Goal: Task Accomplishment & Management: Use online tool/utility

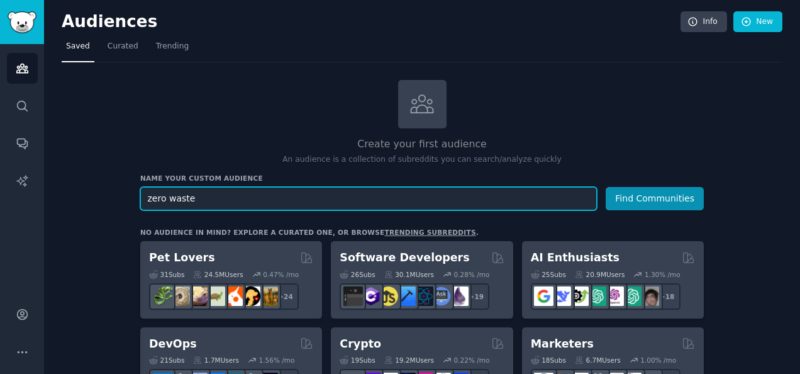
click at [606, 187] on button "Find Communities" at bounding box center [655, 198] width 98 height 23
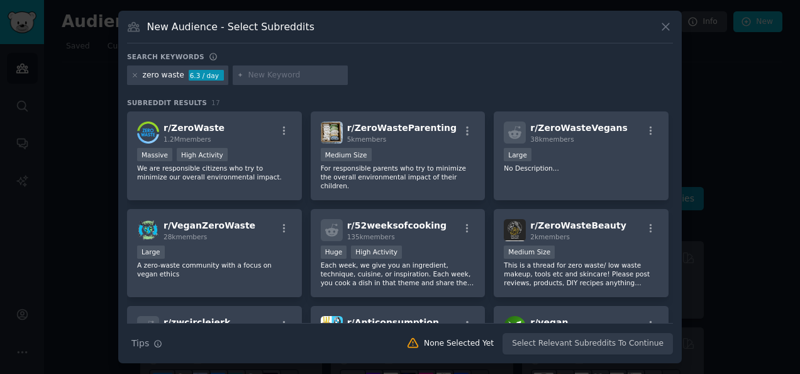
click at [669, 26] on icon at bounding box center [665, 26] width 13 height 13
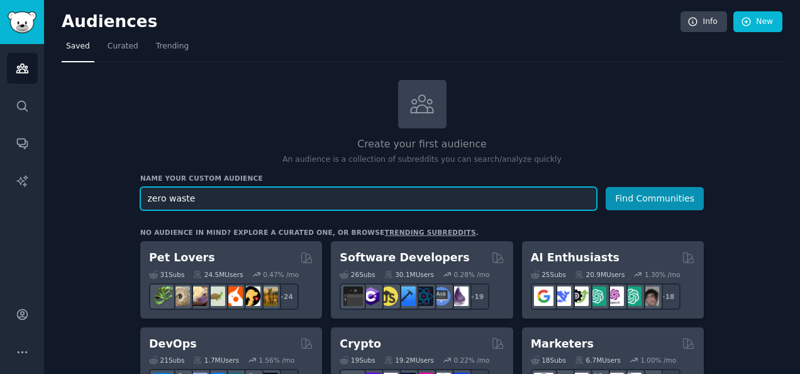
type input "zero waste"
drag, startPoint x: 382, startPoint y: 194, endPoint x: 83, endPoint y: 201, distance: 298.9
type input "shampoo bar belgie"
click at [606, 187] on button "Find Communities" at bounding box center [655, 198] width 98 height 23
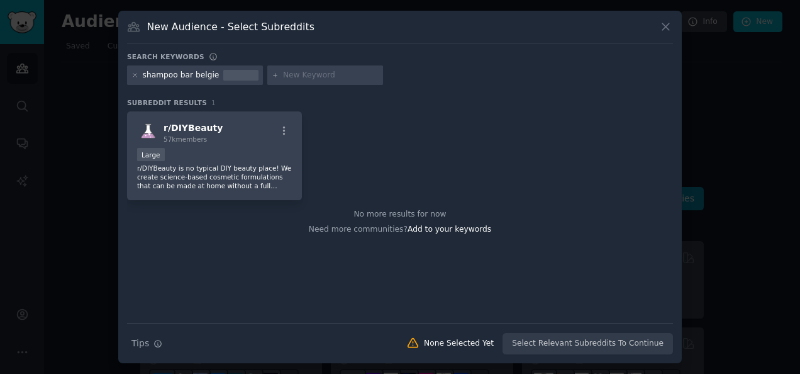
click at [670, 26] on icon at bounding box center [665, 26] width 13 height 13
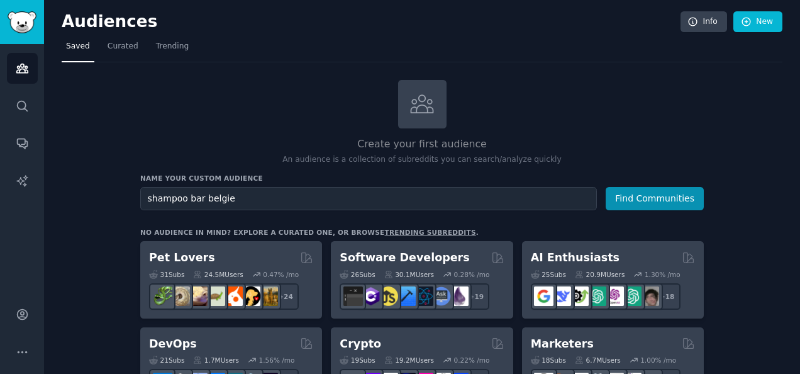
drag, startPoint x: 333, startPoint y: 214, endPoint x: 325, endPoint y: 206, distance: 11.6
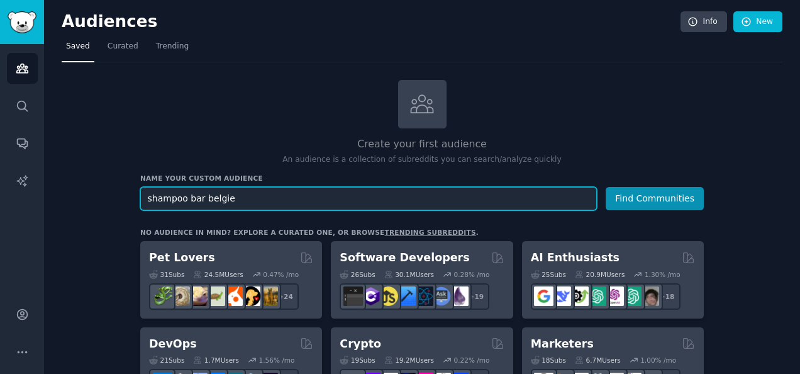
drag, startPoint x: 303, startPoint y: 198, endPoint x: 84, endPoint y: 164, distance: 221.6
type input "vegan shampoo"
click at [606, 187] on button "Find Communities" at bounding box center [655, 198] width 98 height 23
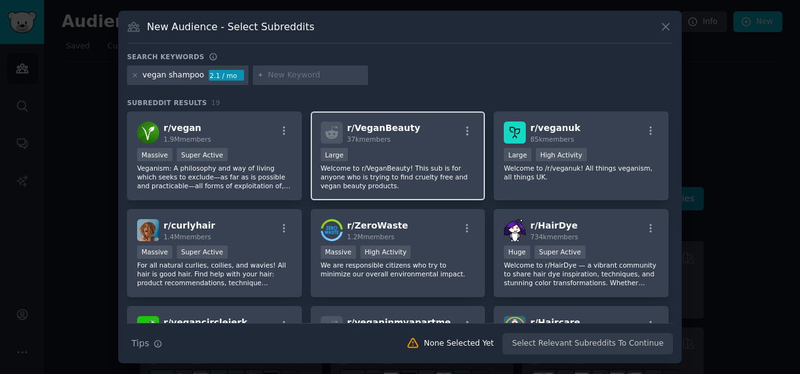
click at [390, 145] on div "r/ VeganBeauty 37k members Large Welcome to r/VeganBeauty! This sub is for anyo…" at bounding box center [398, 155] width 175 height 89
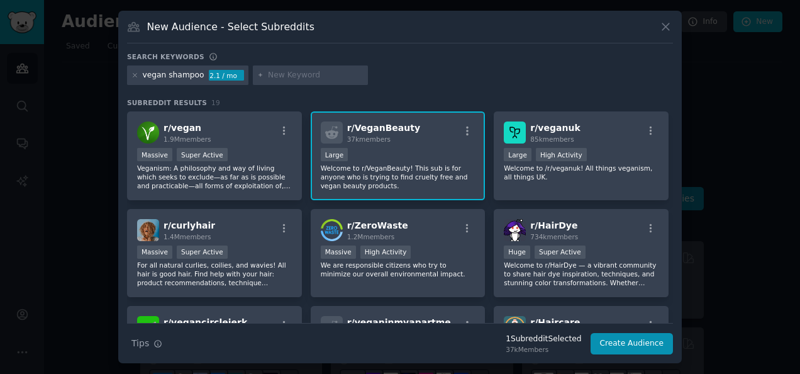
click at [422, 142] on div "r/ VeganBeauty 37k members" at bounding box center [398, 132] width 155 height 22
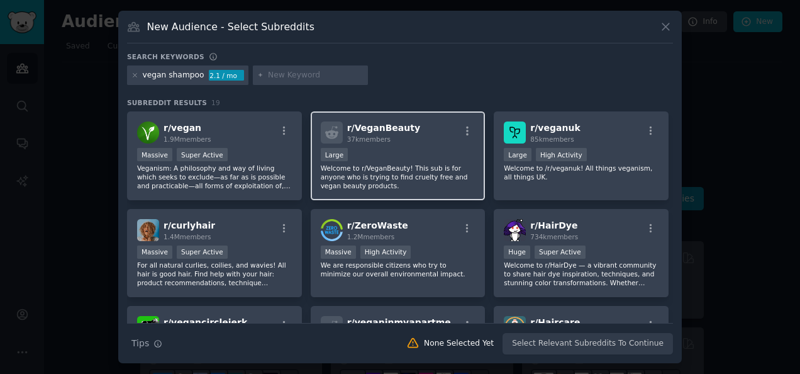
click at [398, 135] on div "37k members" at bounding box center [383, 139] width 73 height 9
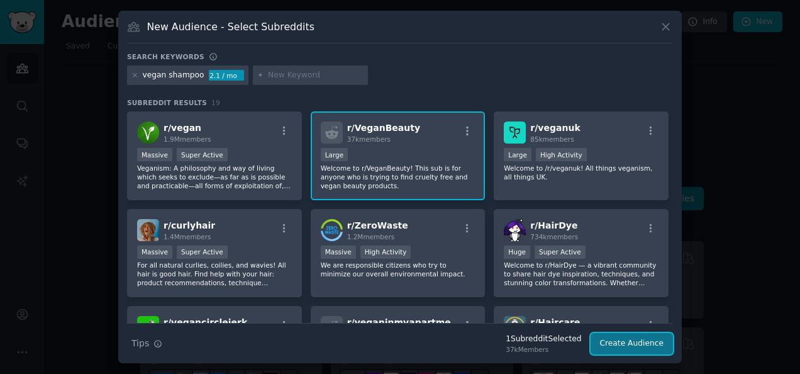
click at [637, 343] on button "Create Audience" at bounding box center [632, 343] width 83 height 21
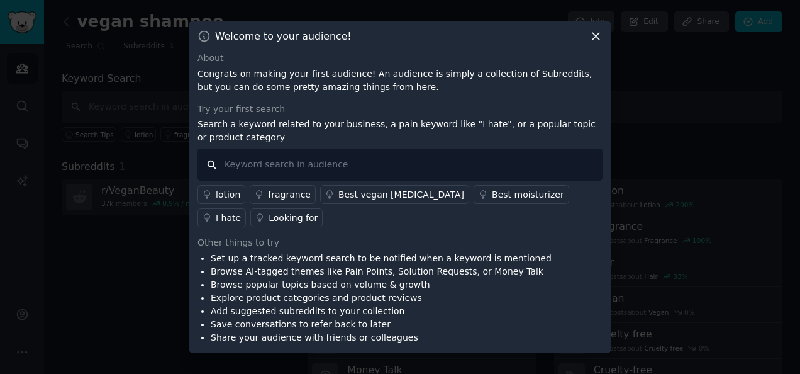
click at [457, 169] on input "text" at bounding box center [400, 164] width 405 height 32
type input "shampoo"
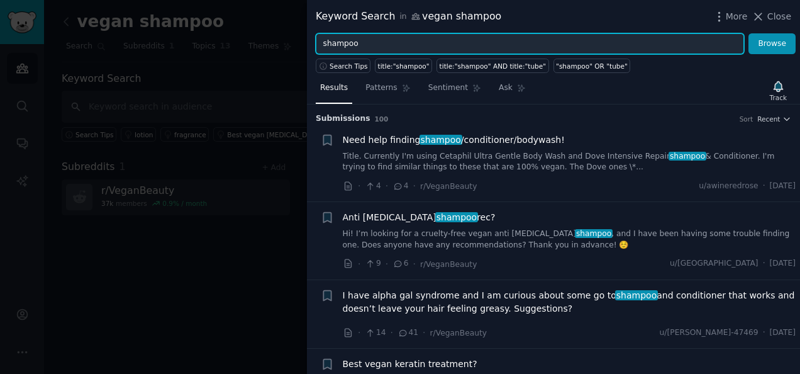
drag, startPoint x: 367, startPoint y: 38, endPoint x: 292, endPoint y: 46, distance: 75.9
click at [292, 46] on div "Keyword Search in vegan shampoo More Close shampoo Browse Search Tips title:"sh…" at bounding box center [400, 187] width 800 height 374
type input "w"
click at [367, 38] on input "bad" at bounding box center [530, 43] width 428 height 21
type input "bad"
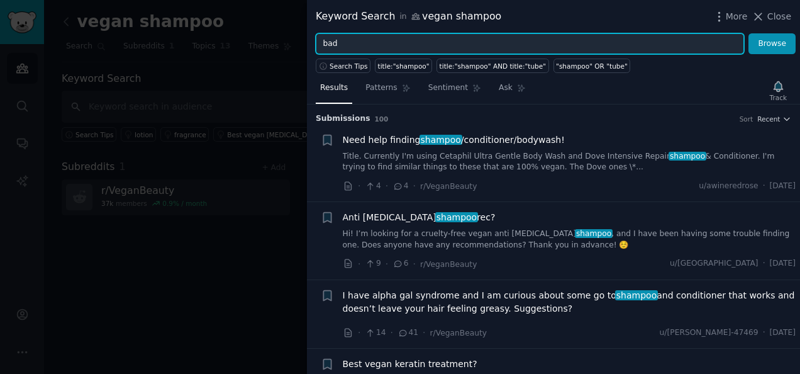
click at [749, 33] on button "Browse" at bounding box center [772, 43] width 47 height 21
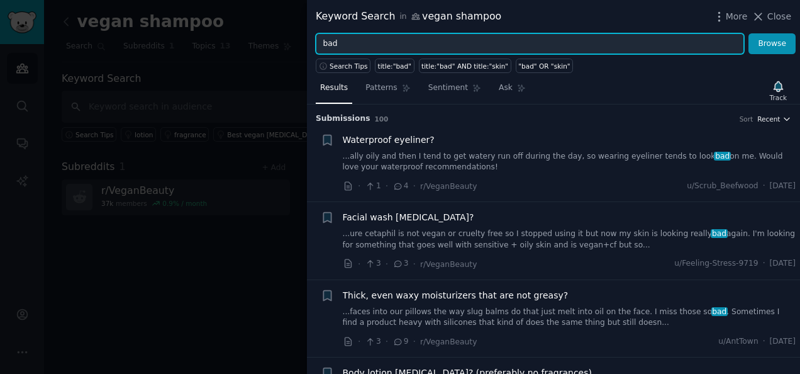
click at [783, 116] on icon "button" at bounding box center [787, 119] width 9 height 9
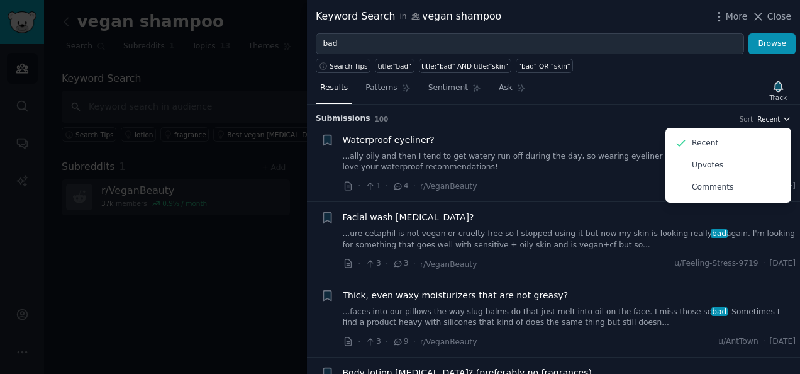
click at [783, 116] on icon "button" at bounding box center [787, 119] width 9 height 9
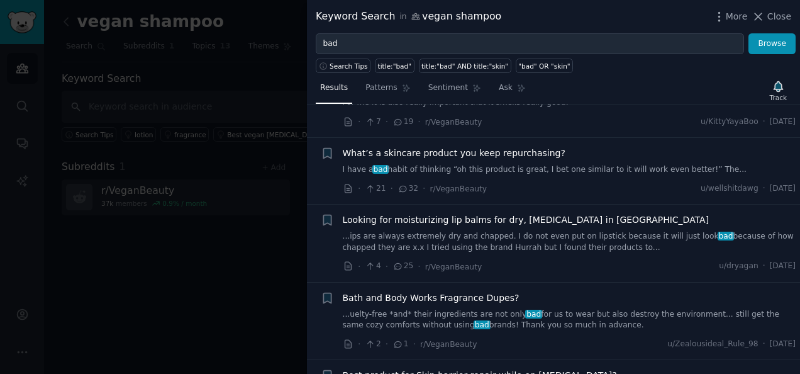
scroll to position [377, 0]
